Goal: Check status: Check status

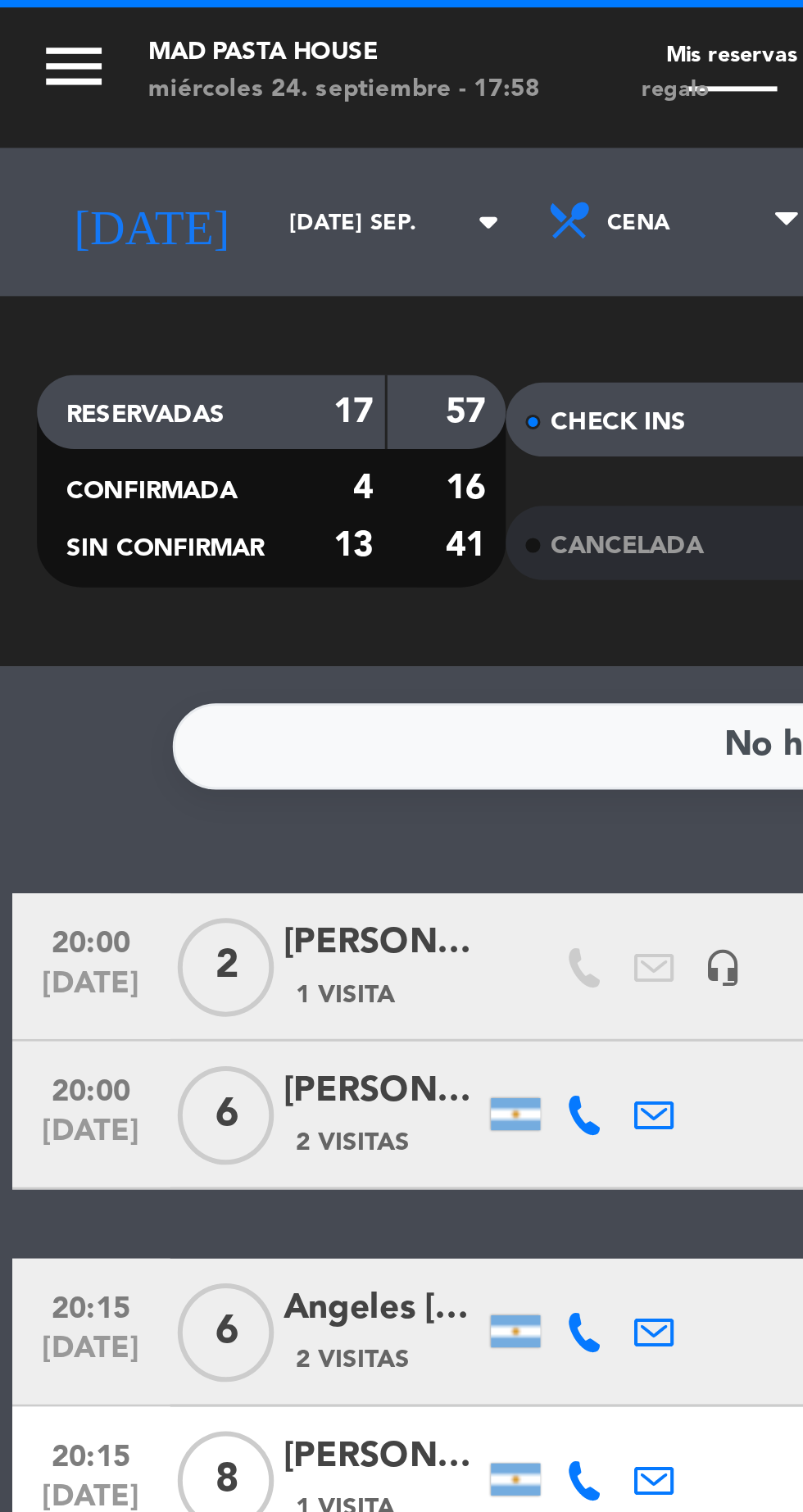
click at [95, 71] on input "mar. 23 sep." at bounding box center [139, 74] width 104 height 26
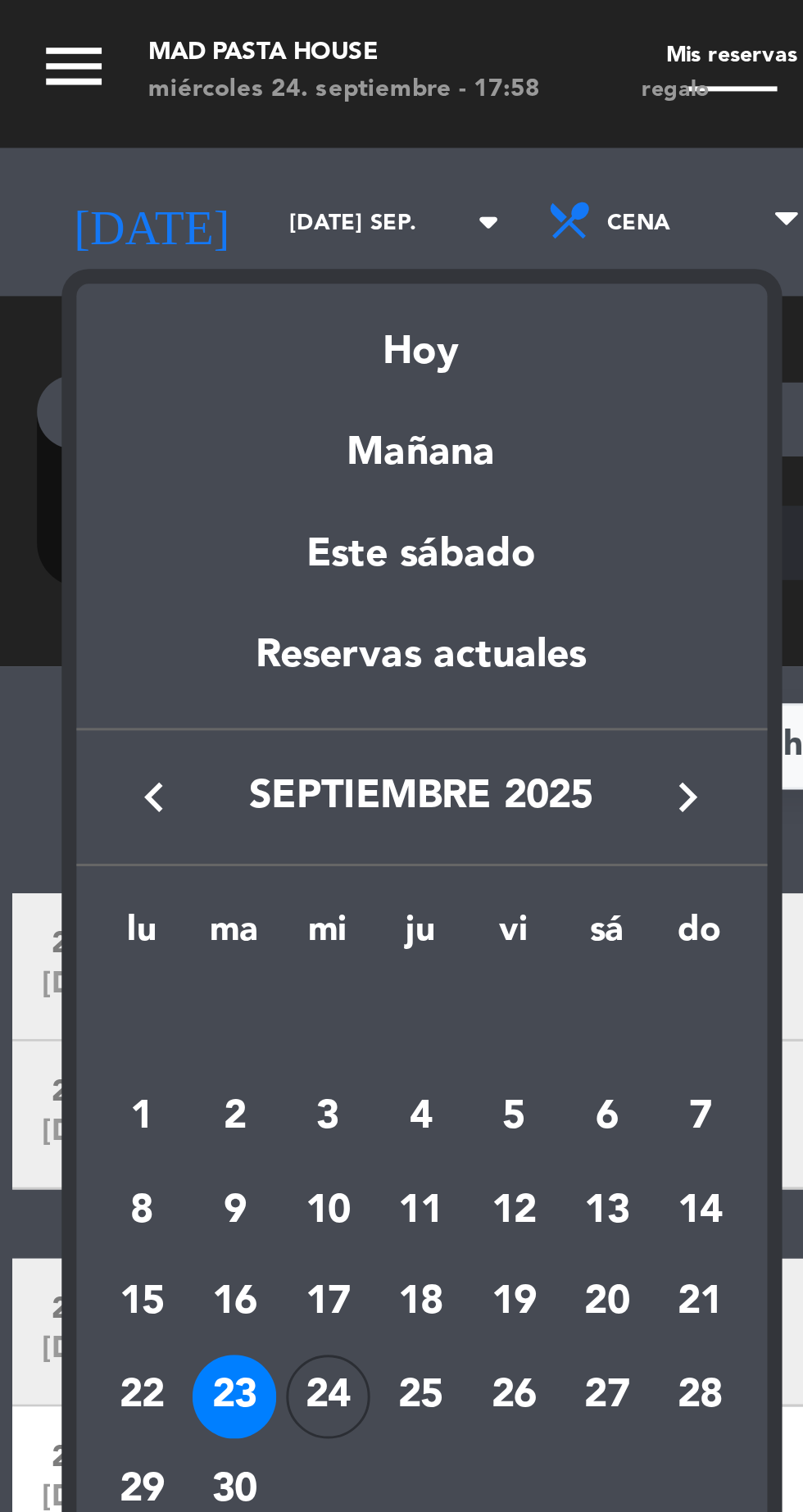
click at [109, 455] on div "24" at bounding box center [109, 464] width 28 height 28
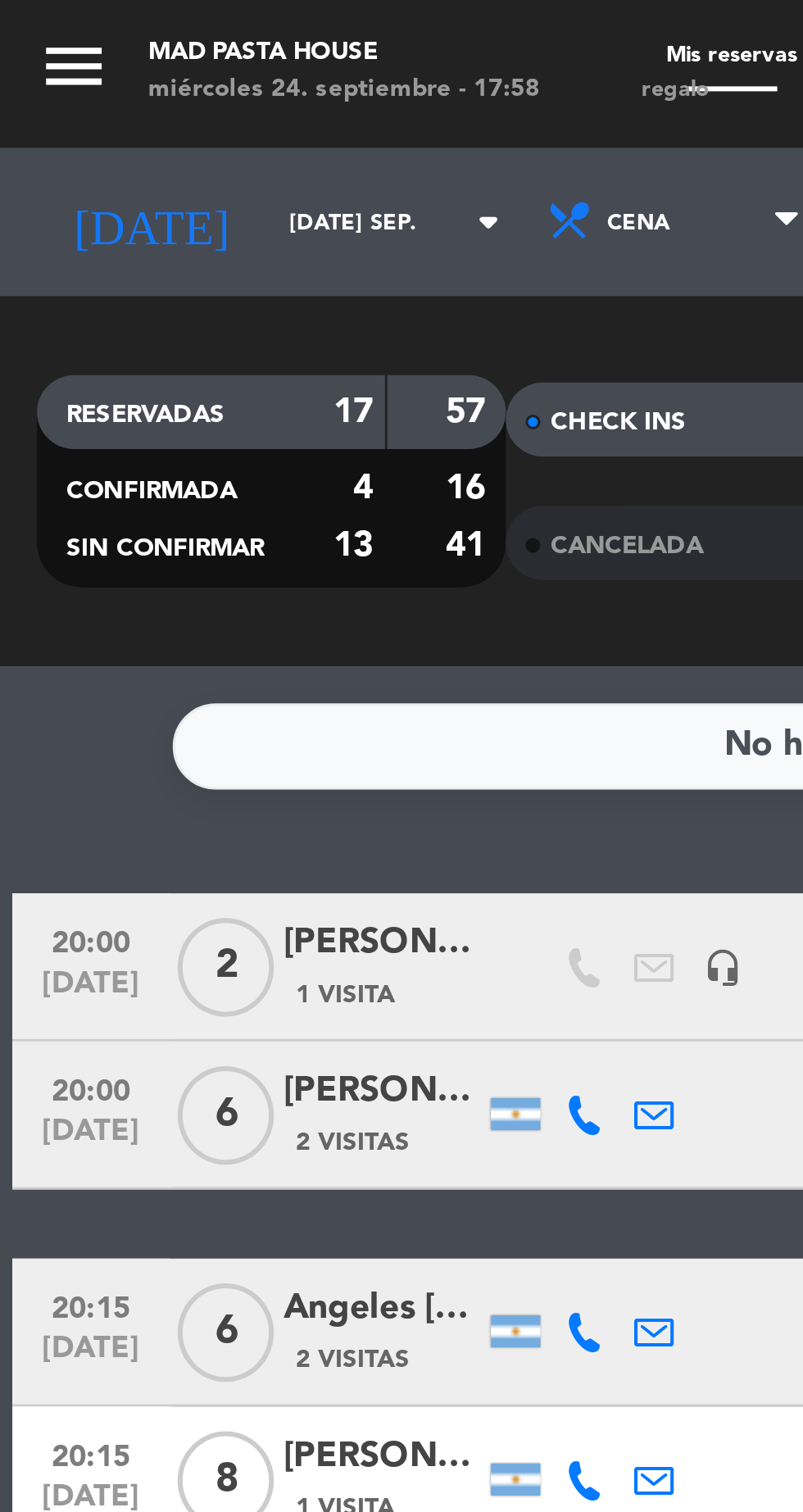
type input "mié. [DATE]"
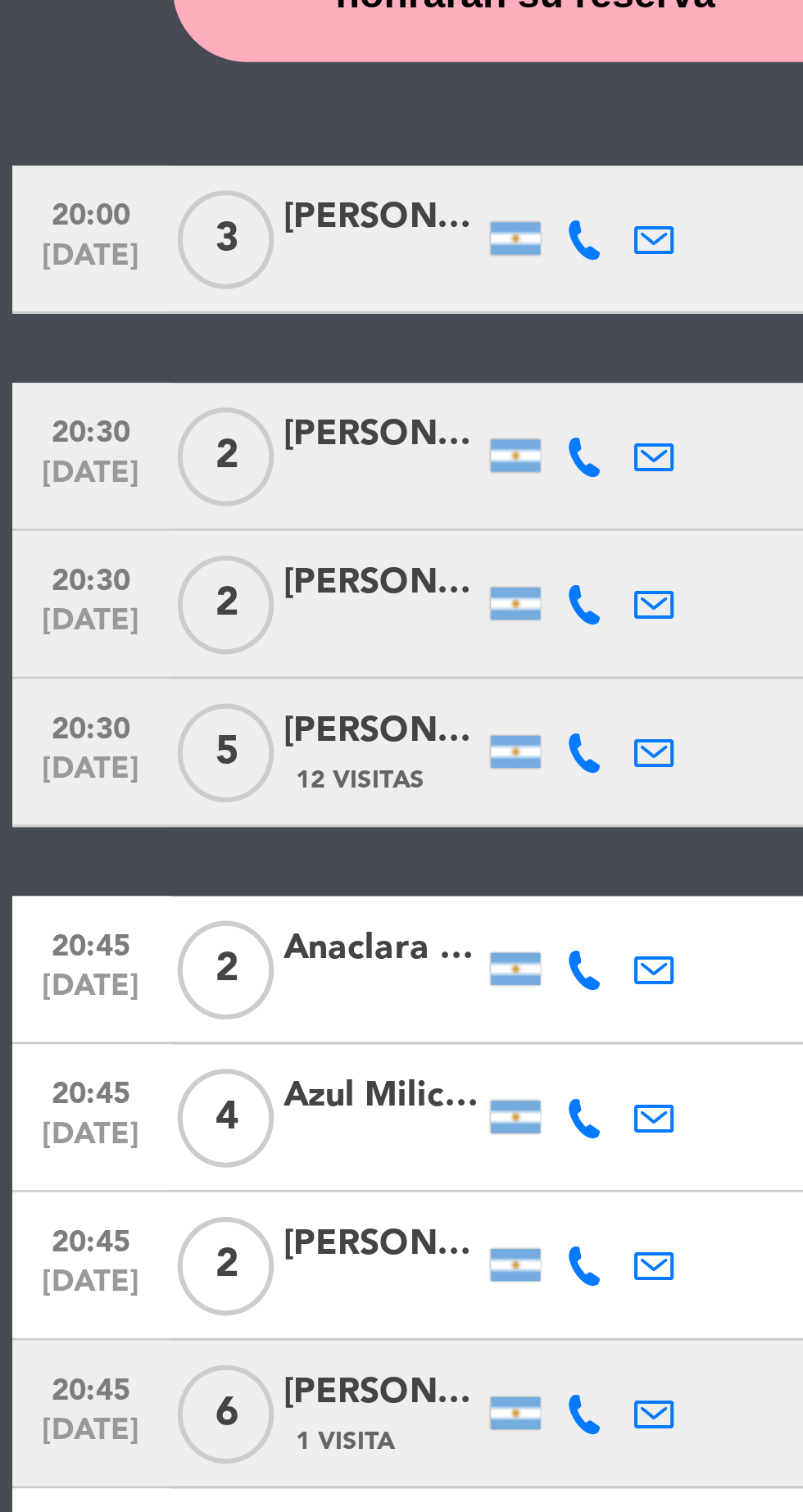
click at [192, 792] on icon at bounding box center [193, 788] width 13 height 13
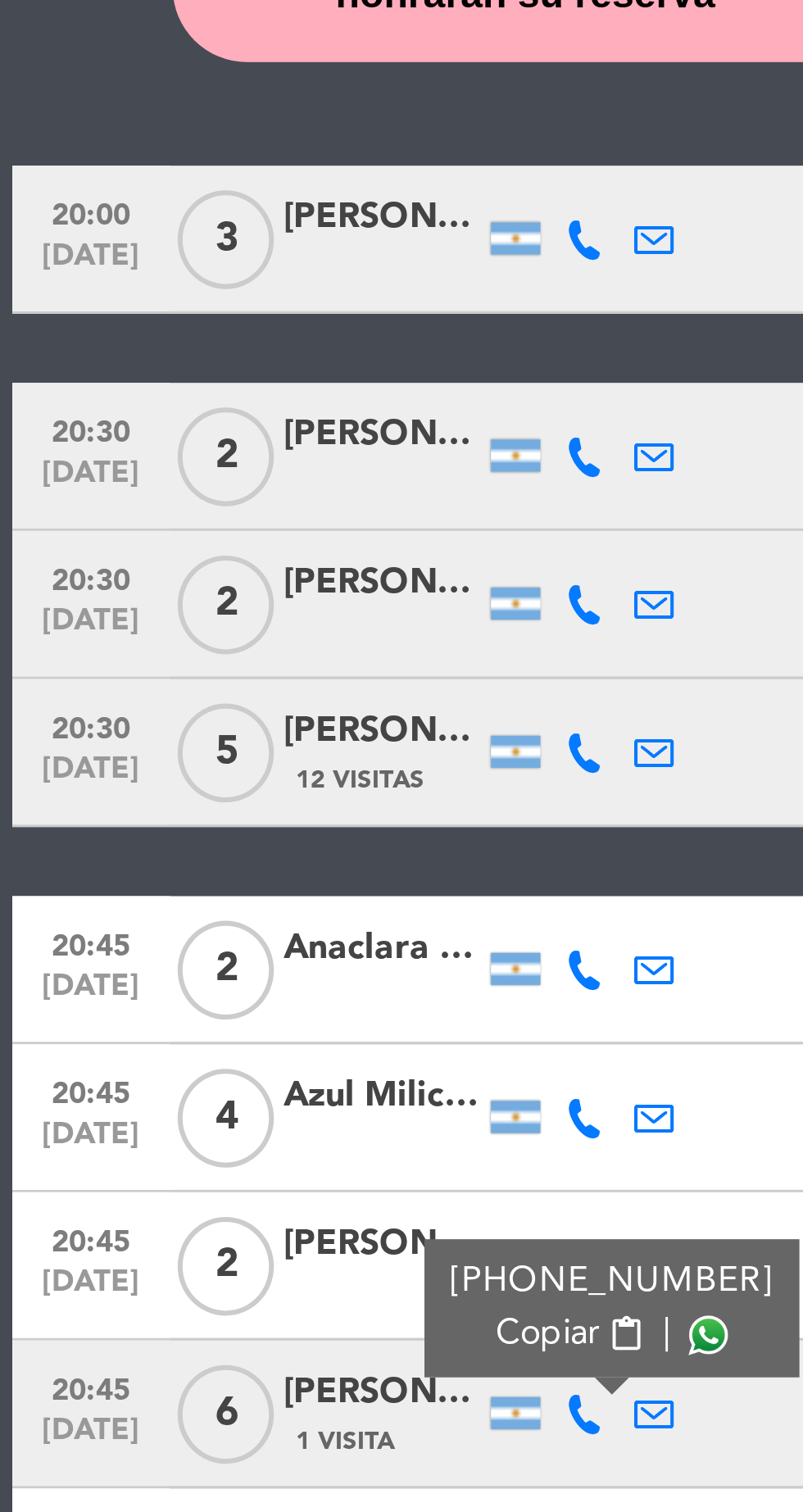
click at [229, 763] on span at bounding box center [235, 762] width 13 height 13
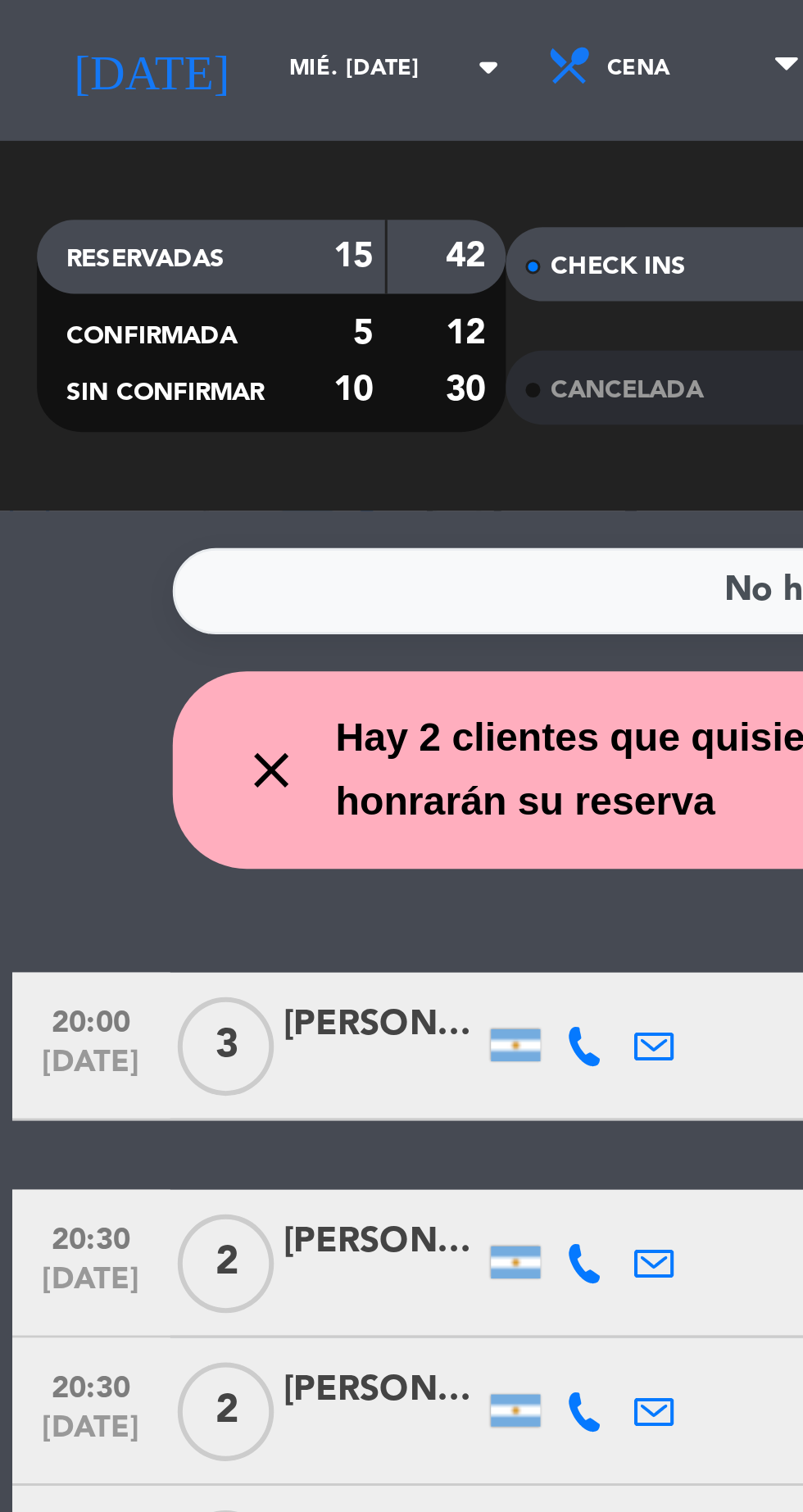
click at [187, 403] on icon at bounding box center [193, 398] width 13 height 13
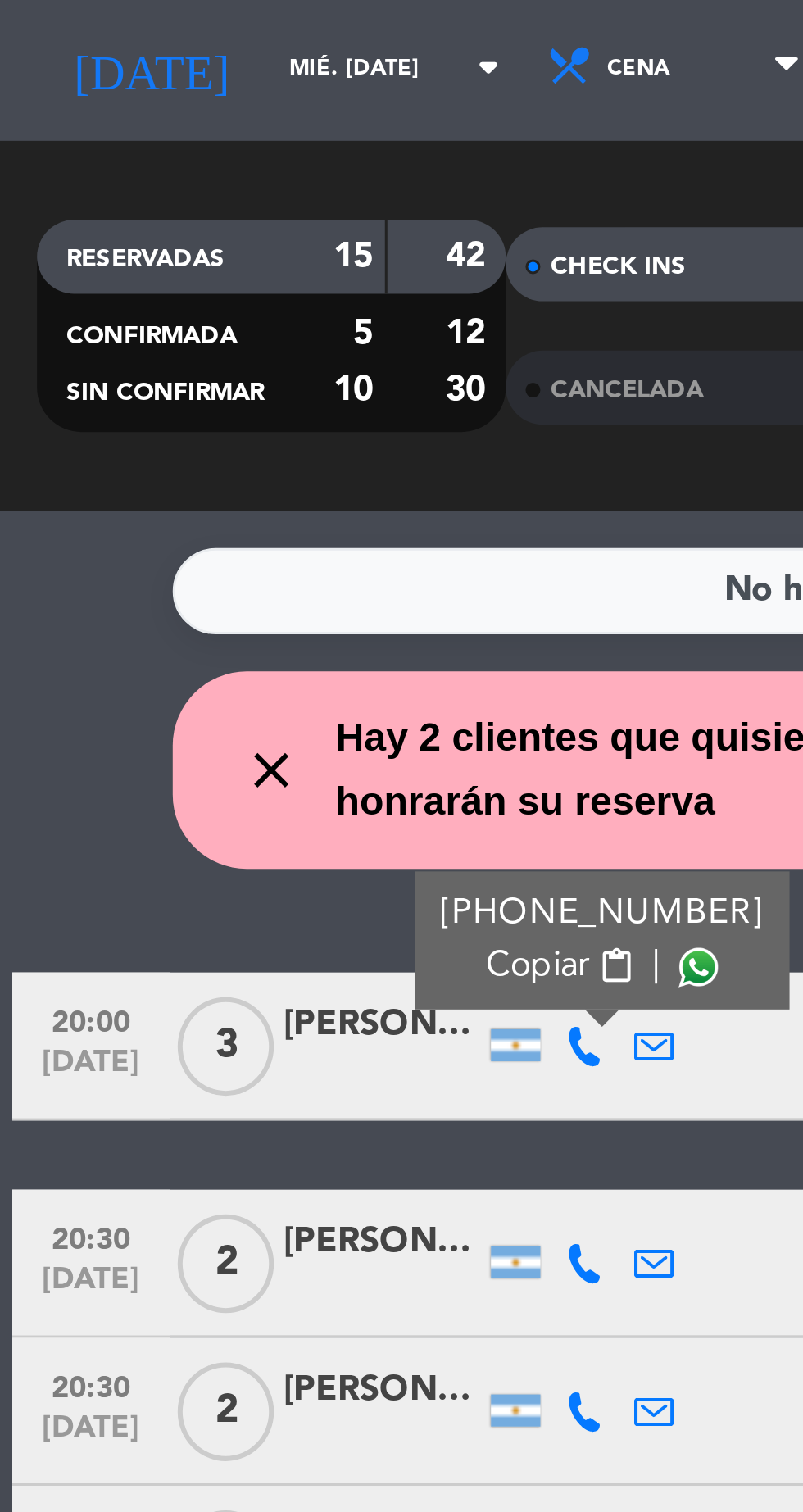
click at [225, 376] on span at bounding box center [231, 372] width 13 height 13
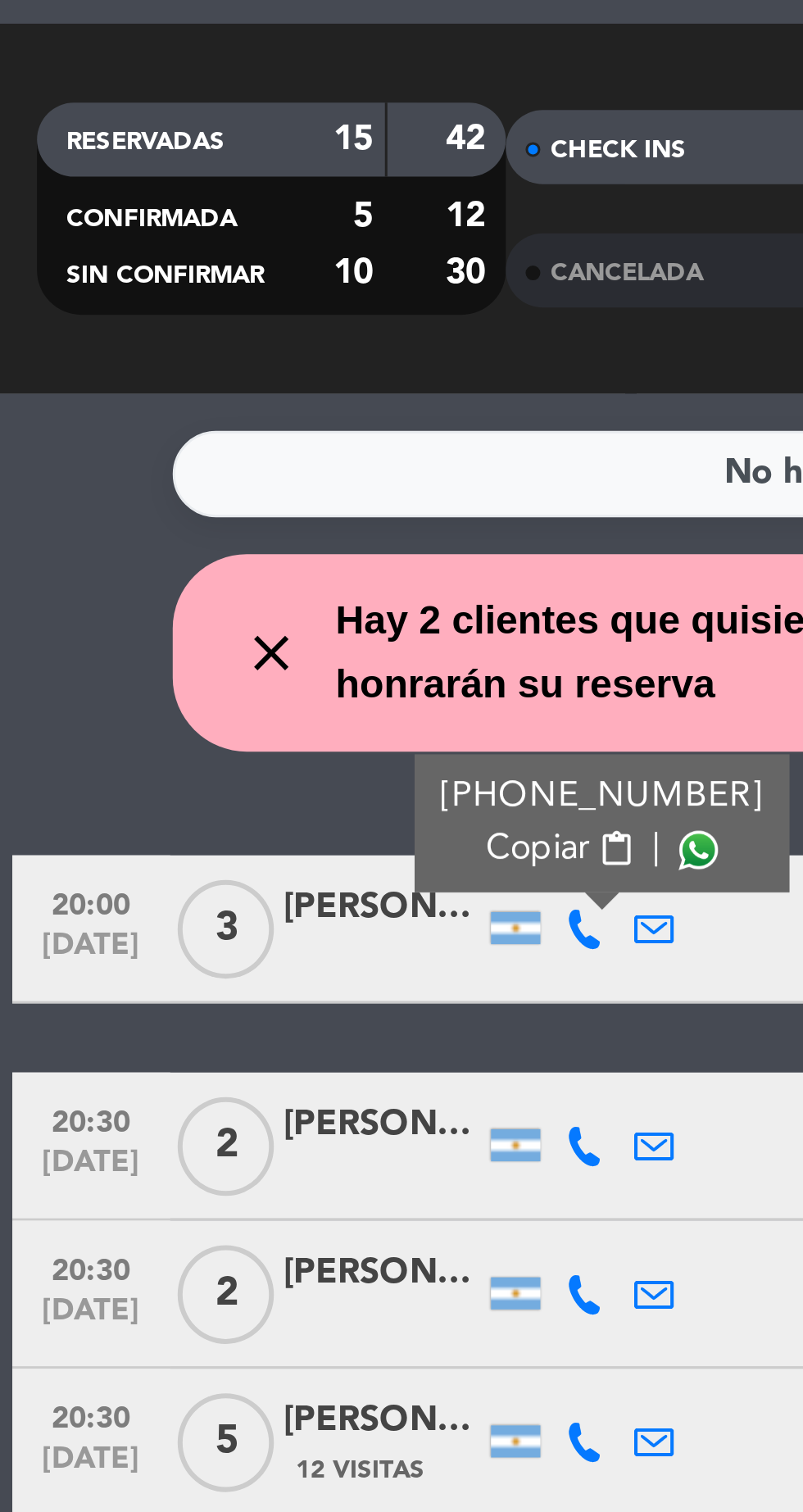
click at [187, 477] on icon at bounding box center [193, 470] width 13 height 13
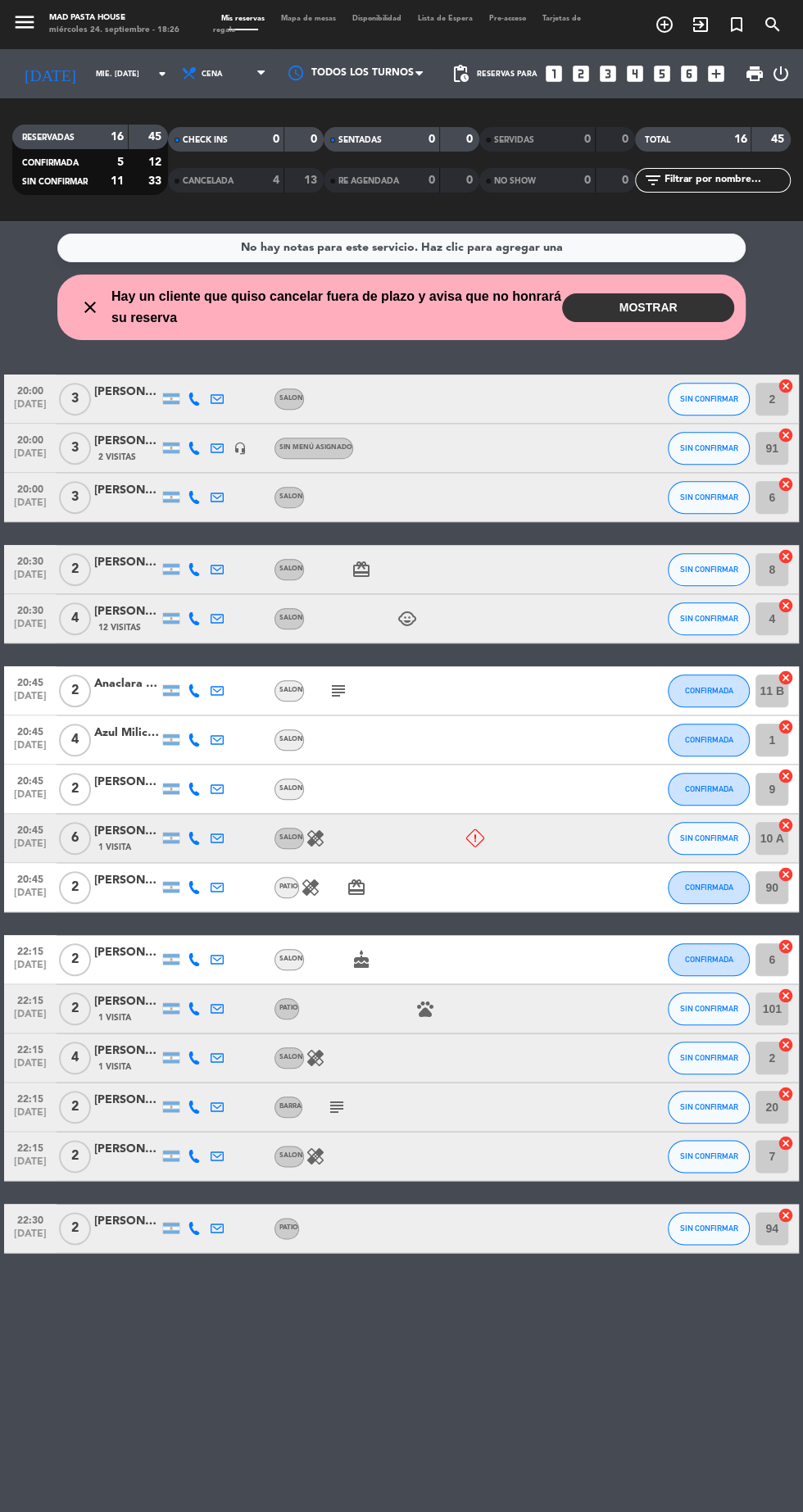
click at [200, 1110] on icon at bounding box center [193, 1107] width 13 height 13
click at [278, 1100] on div "BARRA" at bounding box center [288, 1108] width 28 height 22
click at [340, 1107] on icon "subject" at bounding box center [336, 1107] width 20 height 20
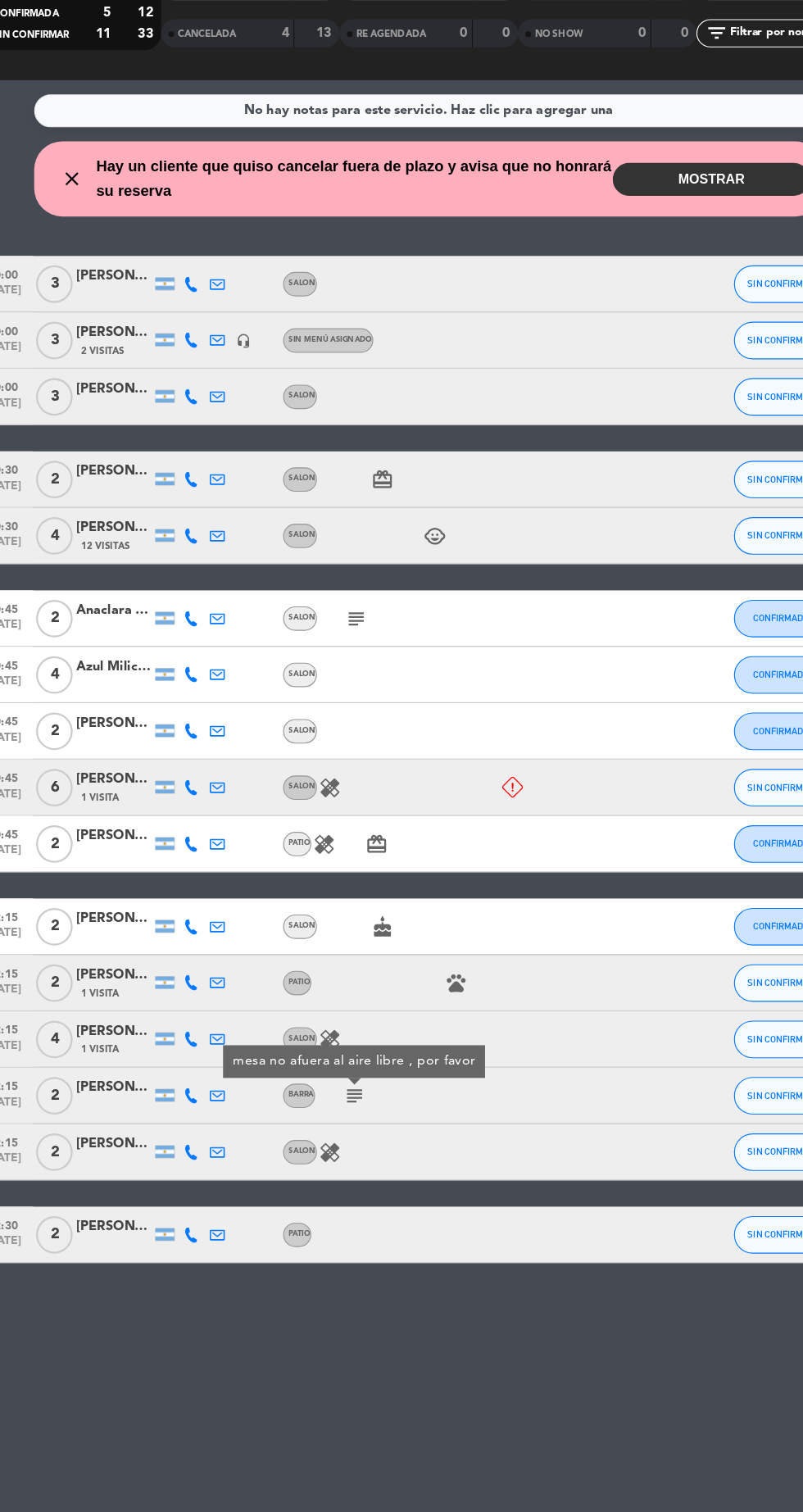
scroll to position [2, 0]
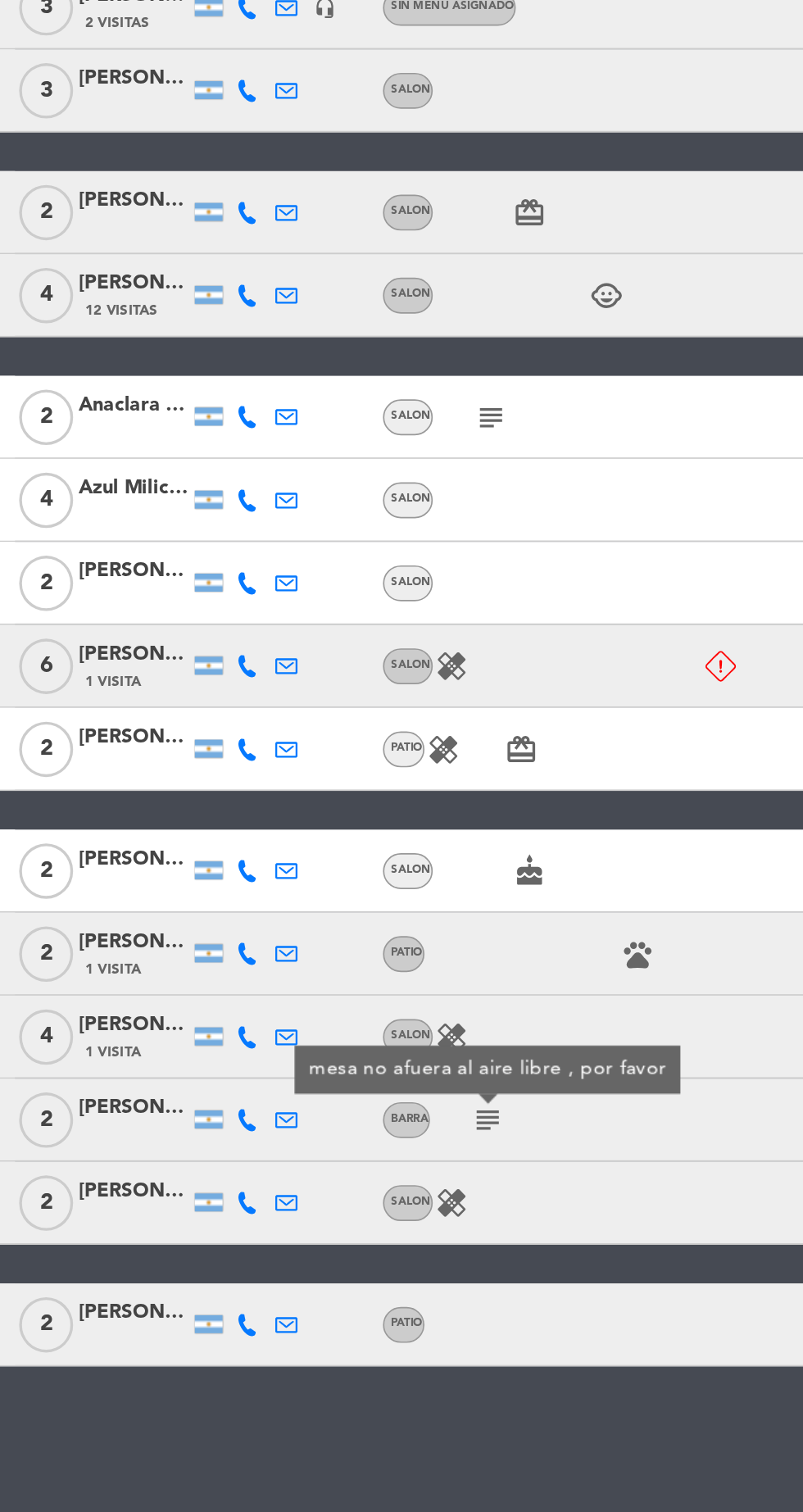
click at [214, 1109] on icon at bounding box center [217, 1107] width 13 height 13
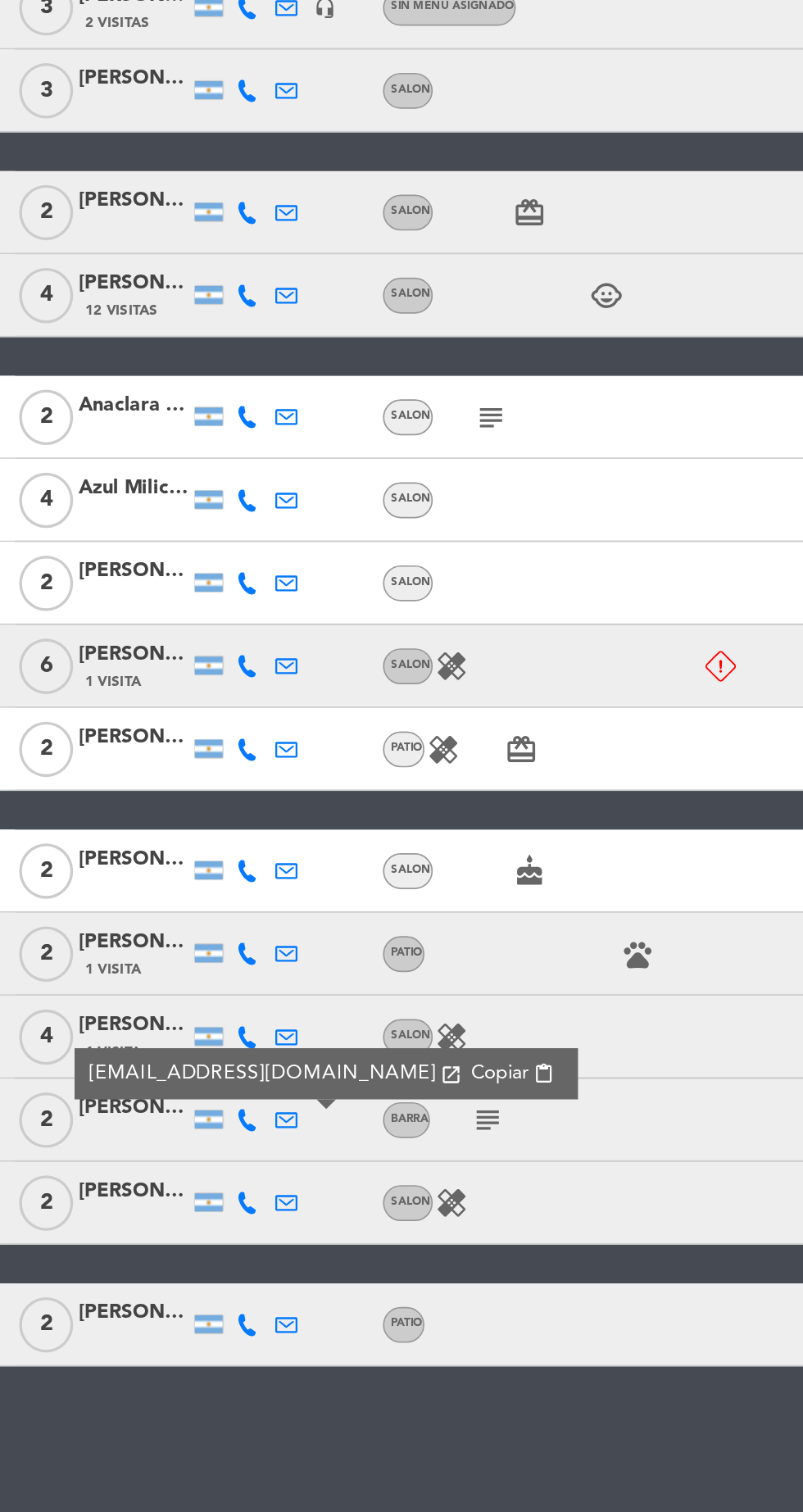
click at [194, 1105] on icon at bounding box center [193, 1107] width 13 height 13
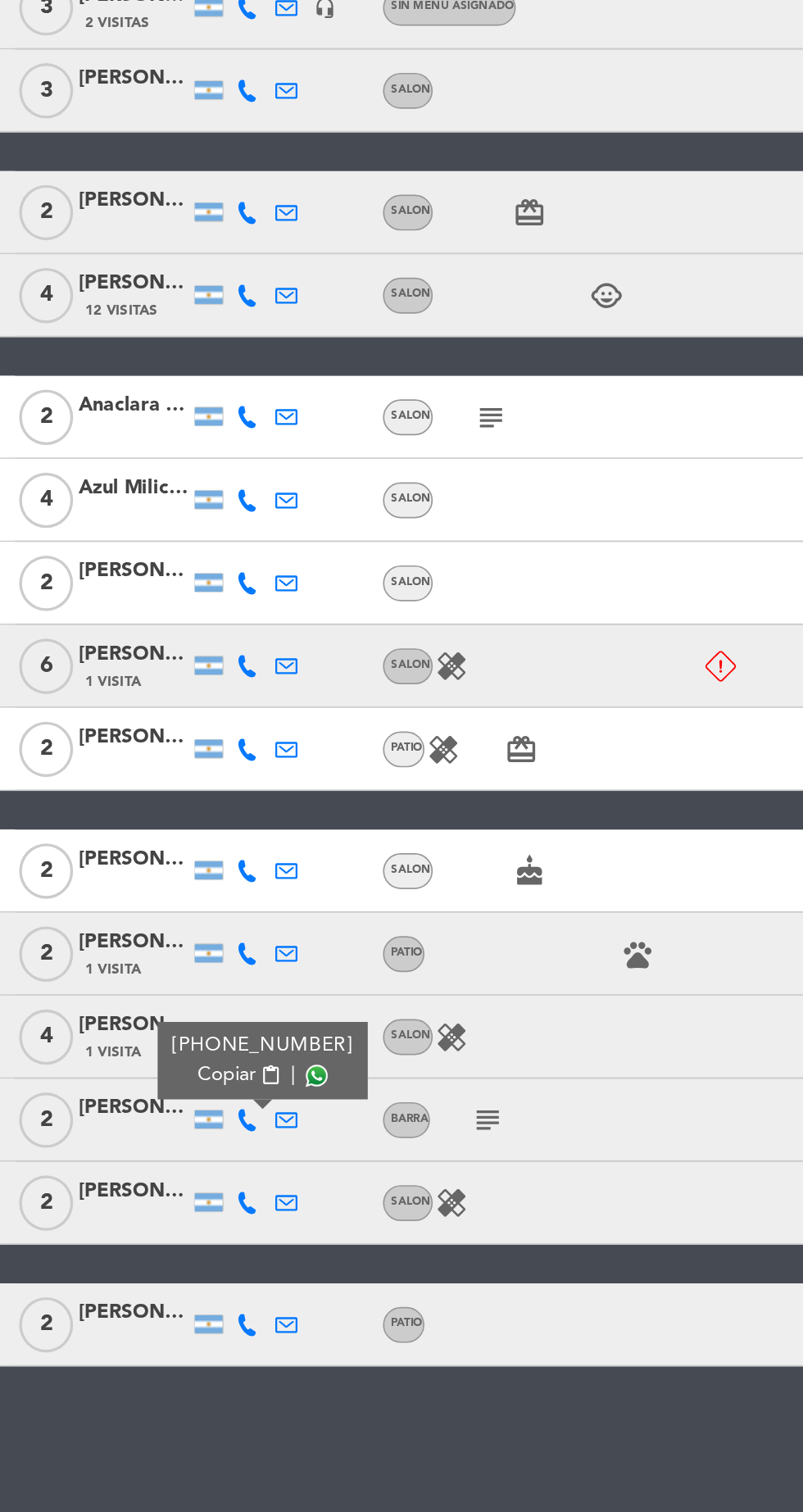
click at [230, 1077] on span at bounding box center [235, 1080] width 13 height 13
click at [193, 1151] on icon at bounding box center [193, 1156] width 13 height 13
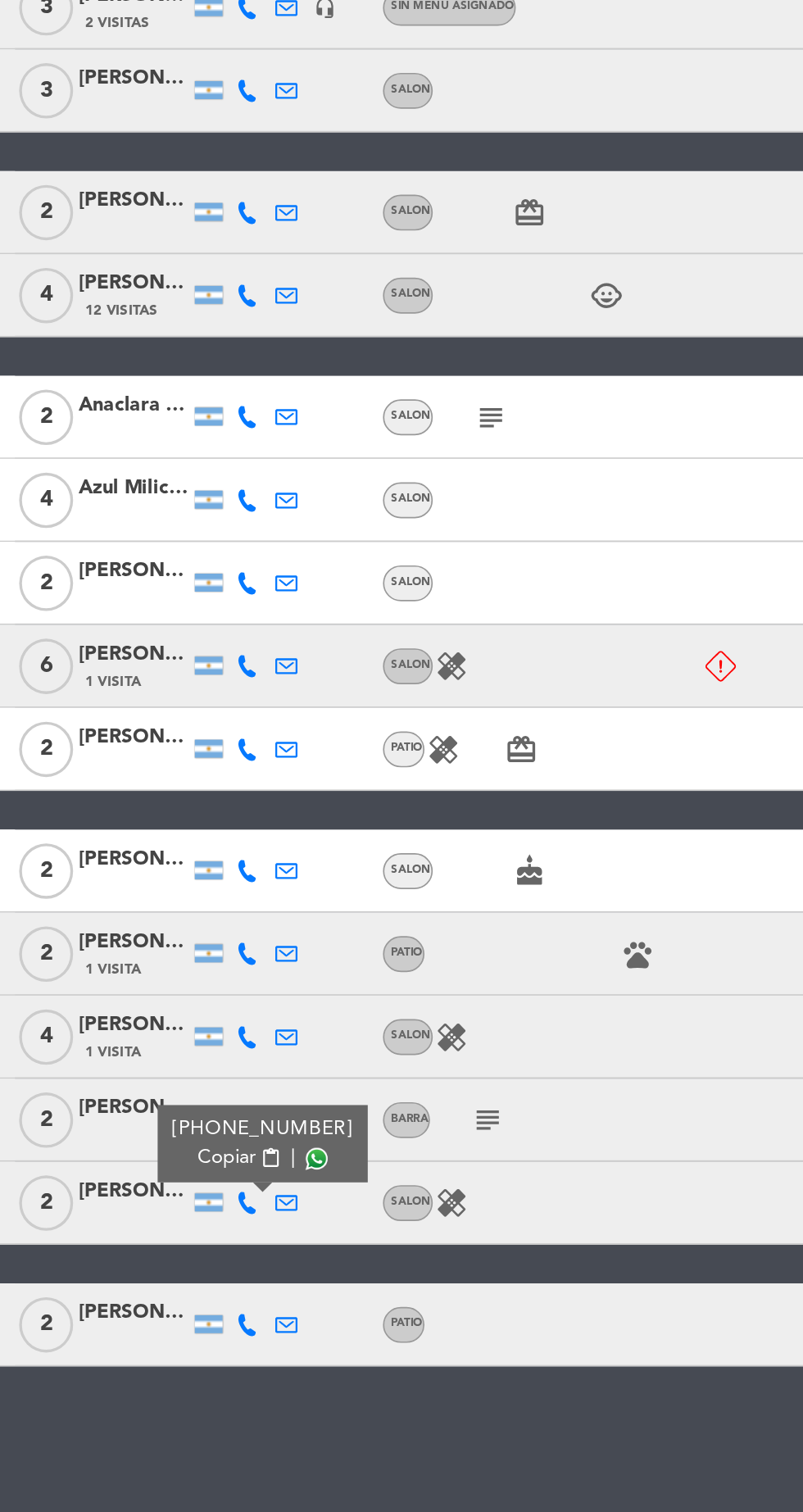
click at [229, 1128] on span at bounding box center [235, 1129] width 13 height 13
click at [206, 1203] on div at bounding box center [217, 1227] width 23 height 48
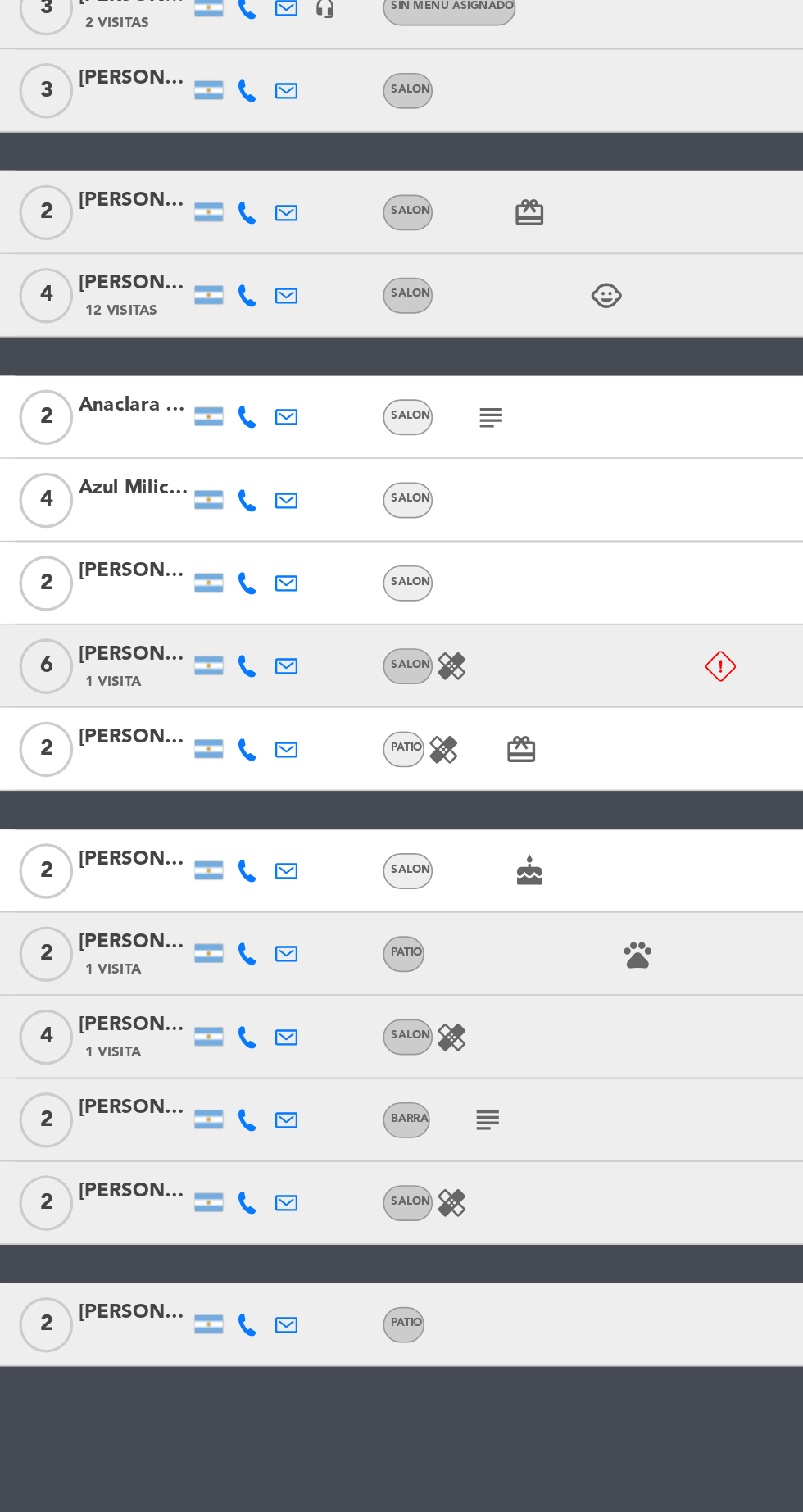
click at [197, 1232] on icon at bounding box center [193, 1228] width 13 height 13
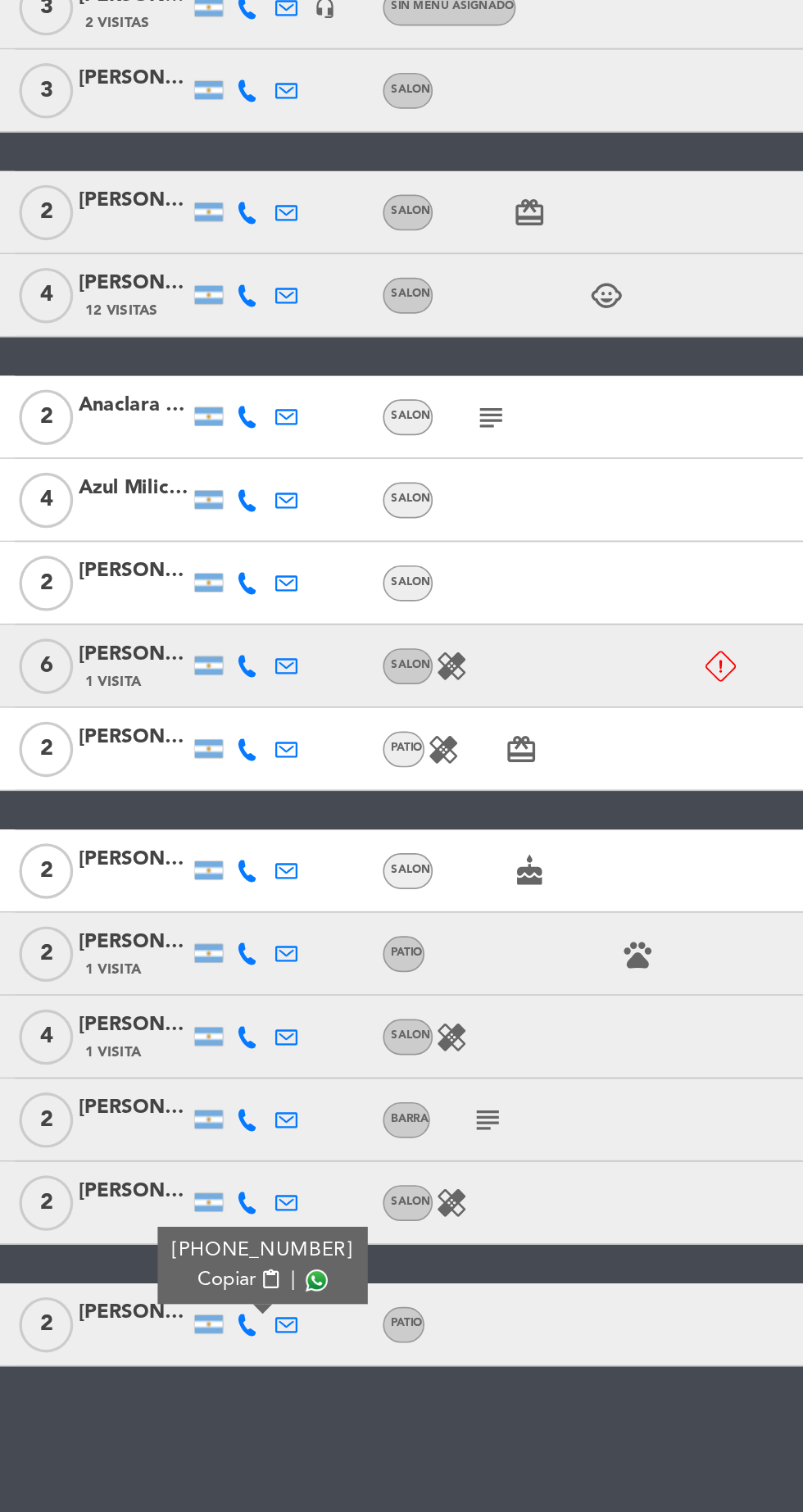
click at [229, 1199] on span at bounding box center [235, 1201] width 13 height 13
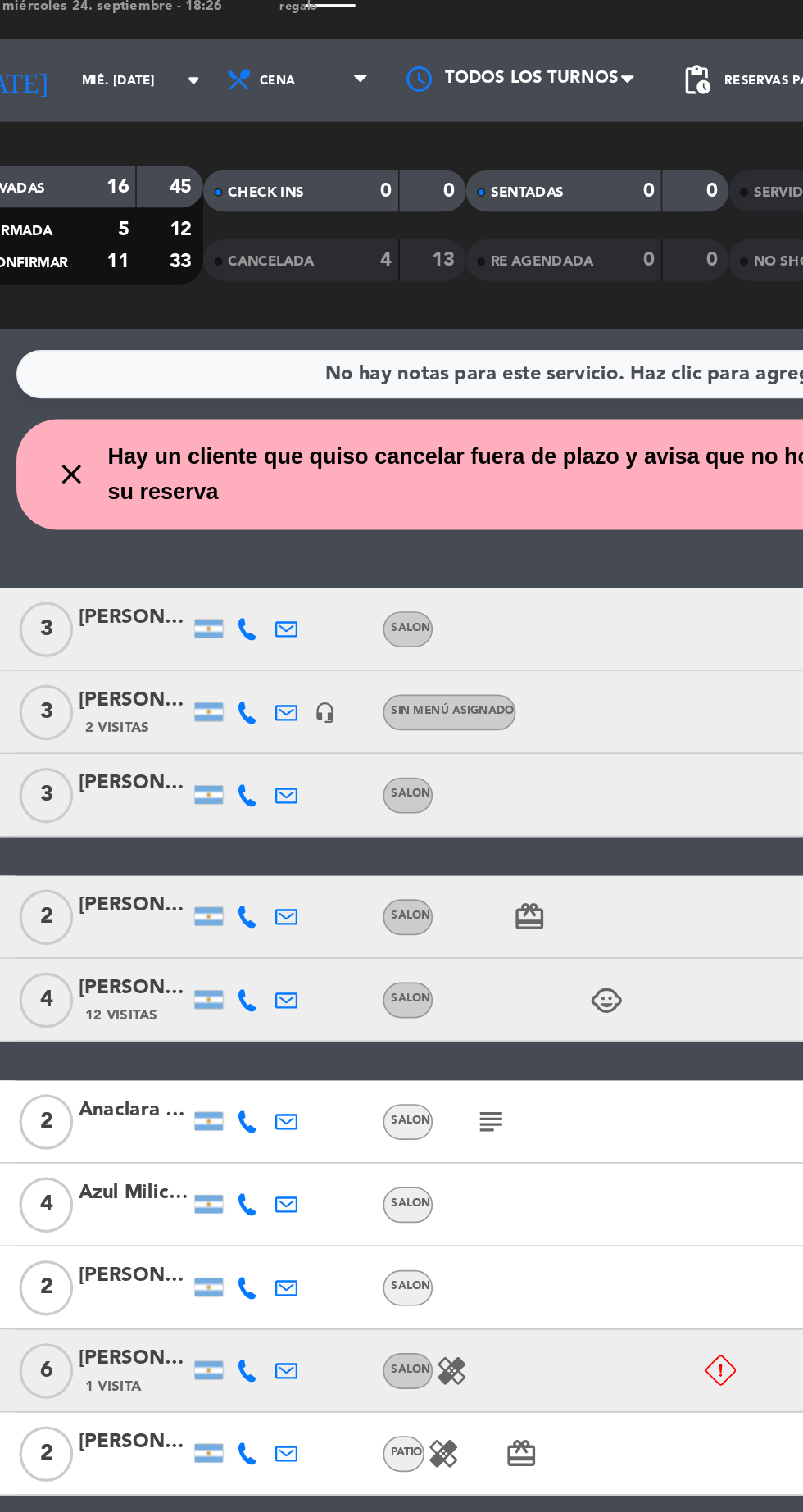
scroll to position [0, 0]
